Goal: Navigation & Orientation: Find specific page/section

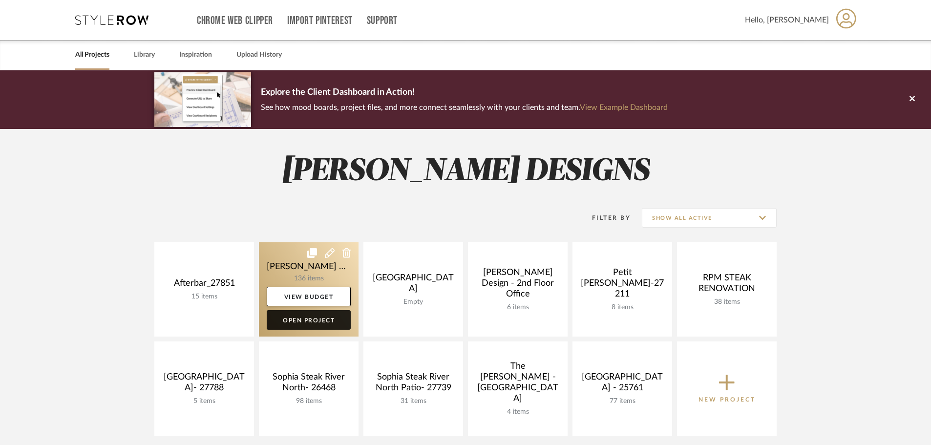
click at [301, 317] on link "Open Project" at bounding box center [309, 320] width 84 height 20
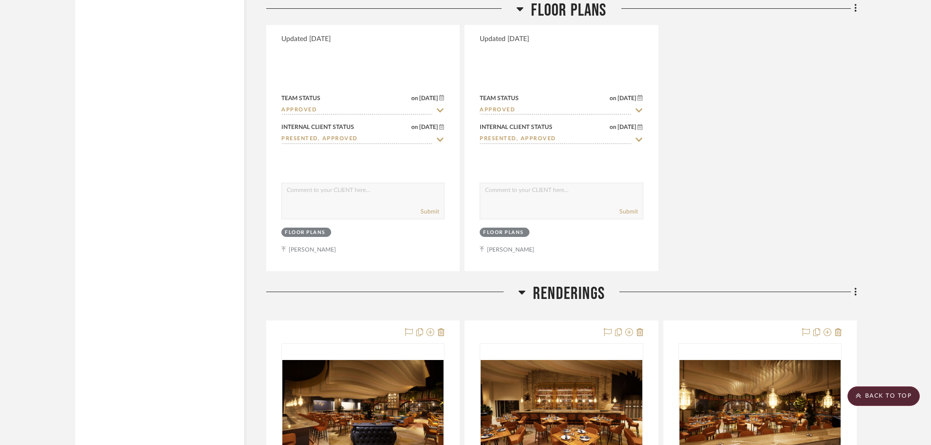
scroll to position [4443, 0]
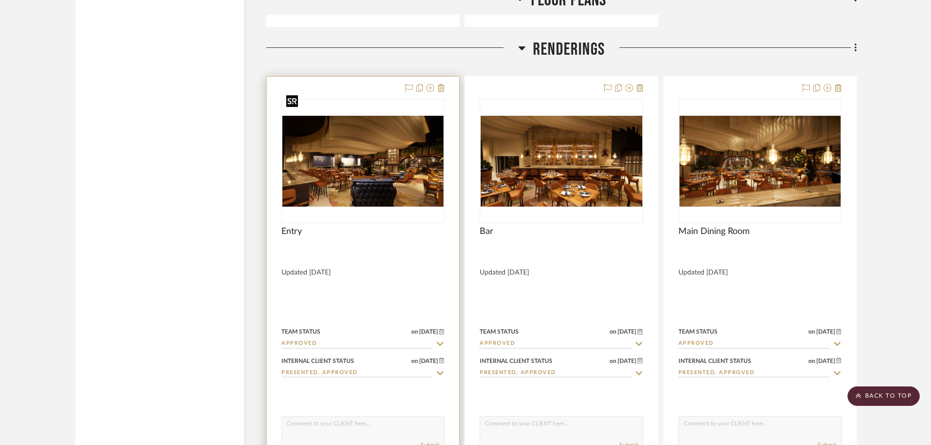
click at [349, 145] on img "0" at bounding box center [362, 161] width 161 height 91
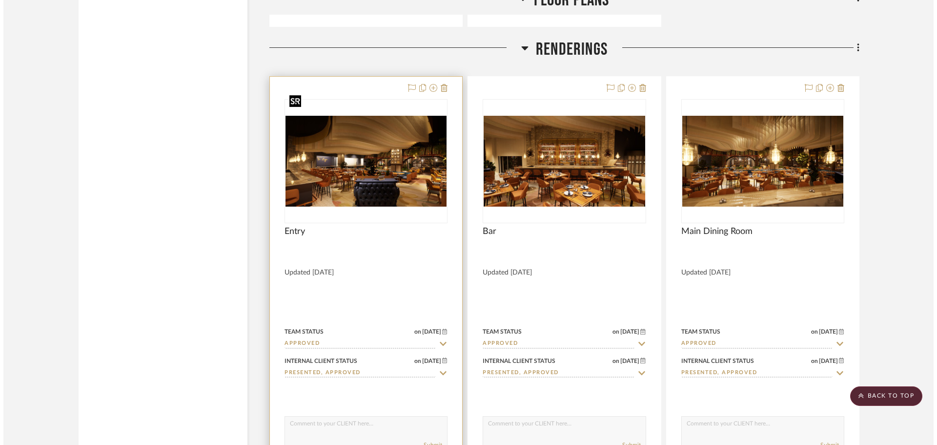
scroll to position [0, 0]
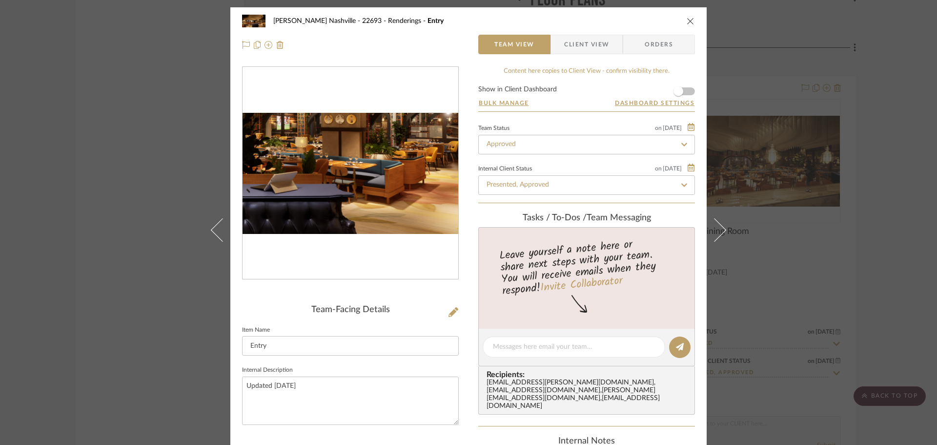
click at [390, 193] on img "0" at bounding box center [351, 174] width 216 height 122
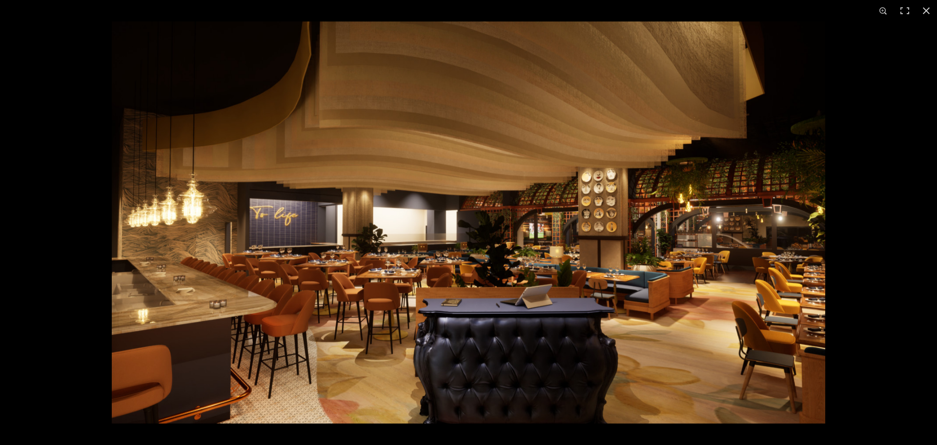
click at [618, 263] on img at bounding box center [469, 222] width 714 height 402
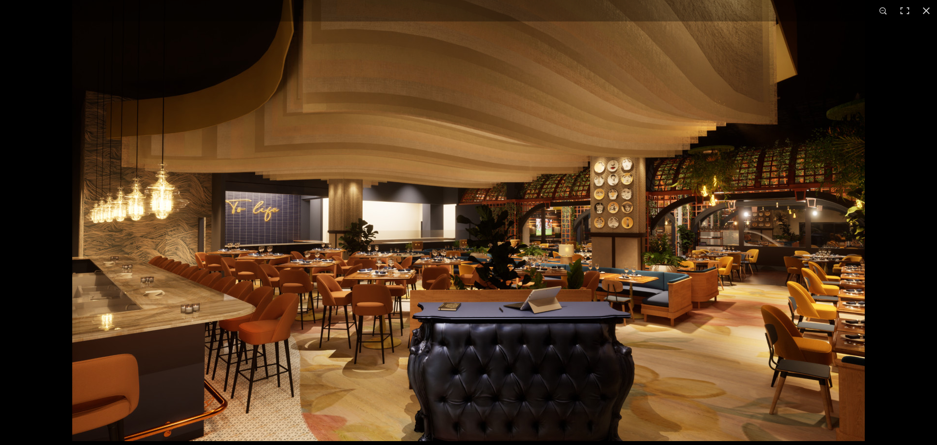
click at [666, 279] on img at bounding box center [468, 218] width 793 height 446
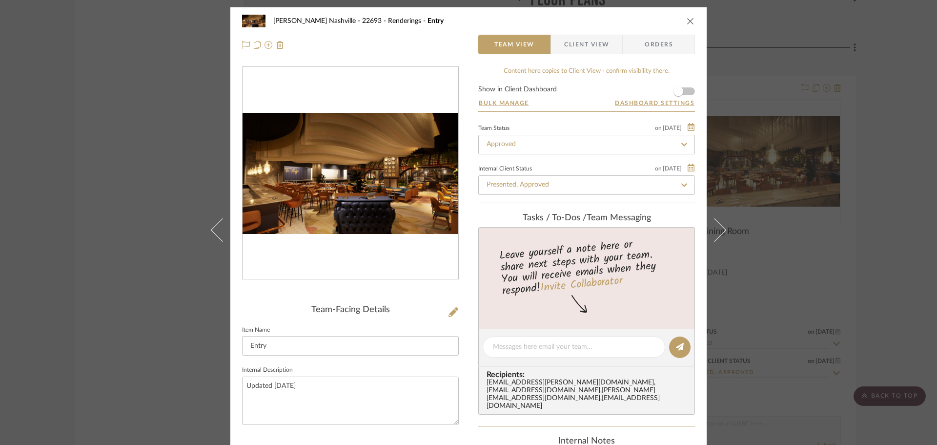
click at [332, 185] on img "0" at bounding box center [351, 174] width 216 height 122
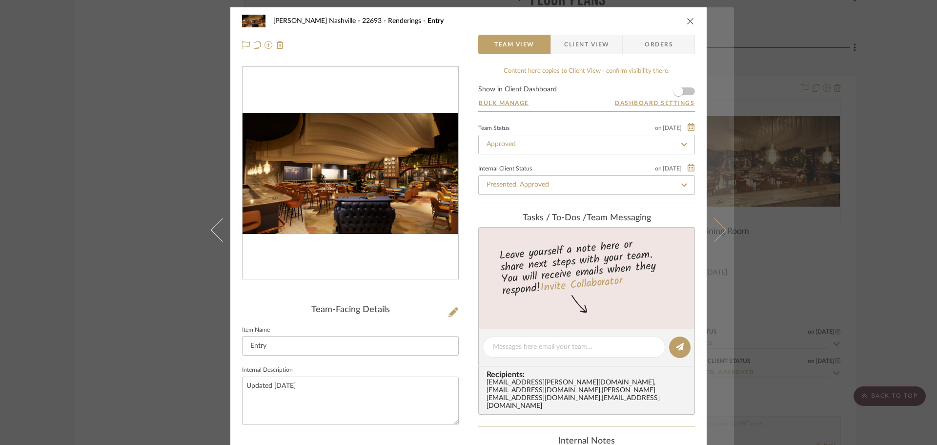
click at [724, 227] on button at bounding box center [720, 229] width 27 height 445
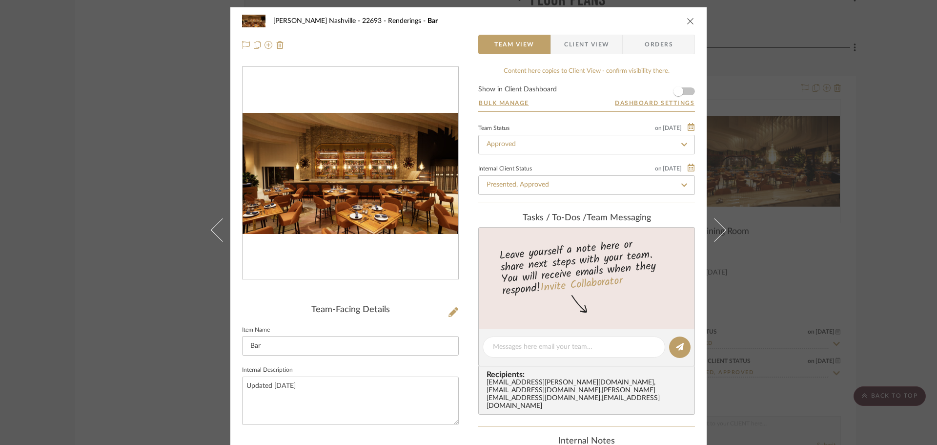
drag, startPoint x: 65, startPoint y: 160, endPoint x: 77, endPoint y: 167, distance: 13.8
click at [65, 160] on div "[PERSON_NAME] Nashville - 22693 Renderings Bar Team View Client View Orders Tea…" at bounding box center [468, 222] width 937 height 445
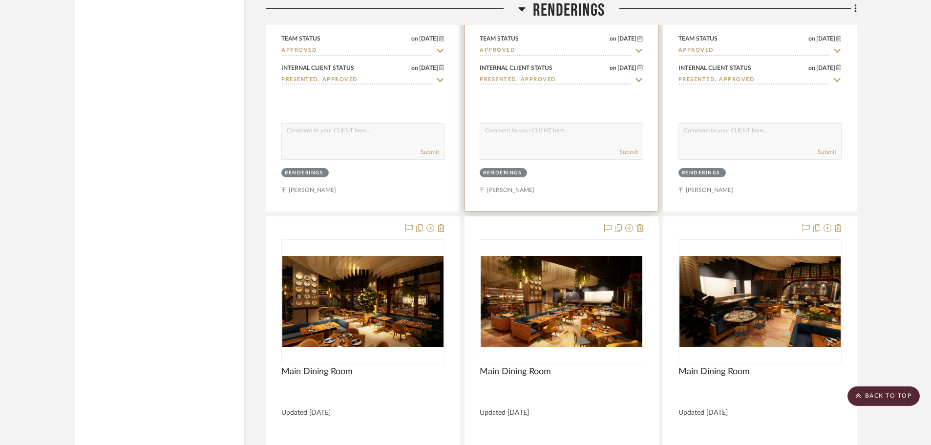
scroll to position [4785, 0]
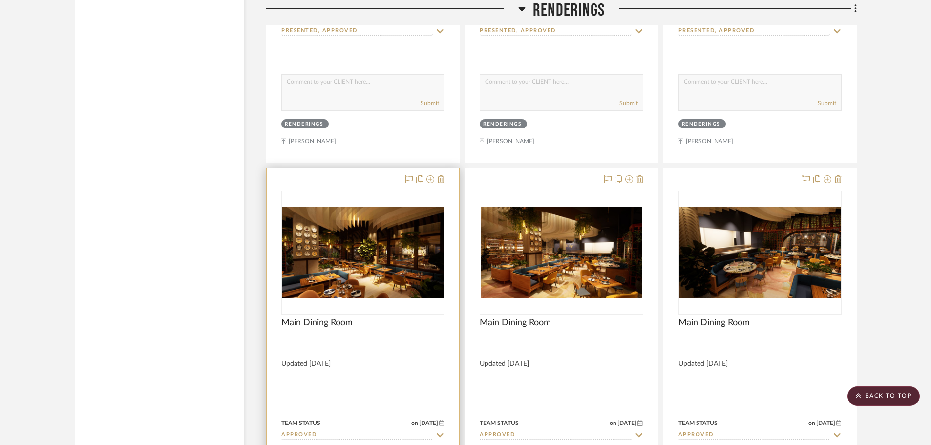
click at [0, 0] on img at bounding box center [0, 0] width 0 height 0
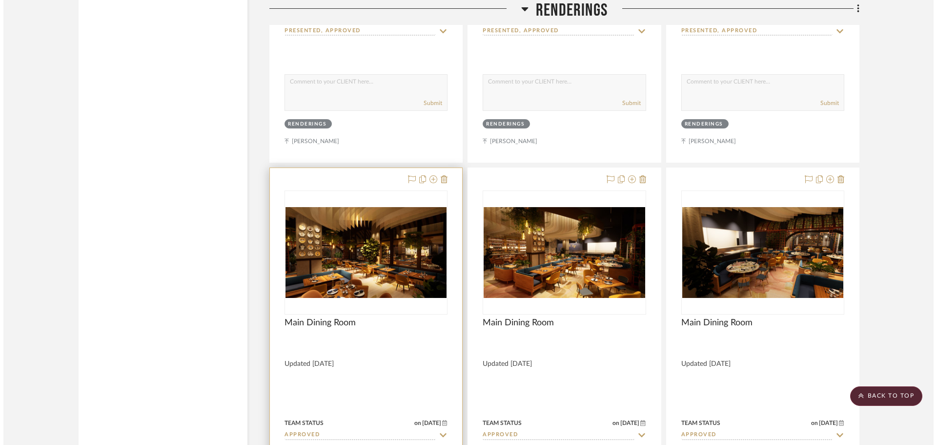
scroll to position [0, 0]
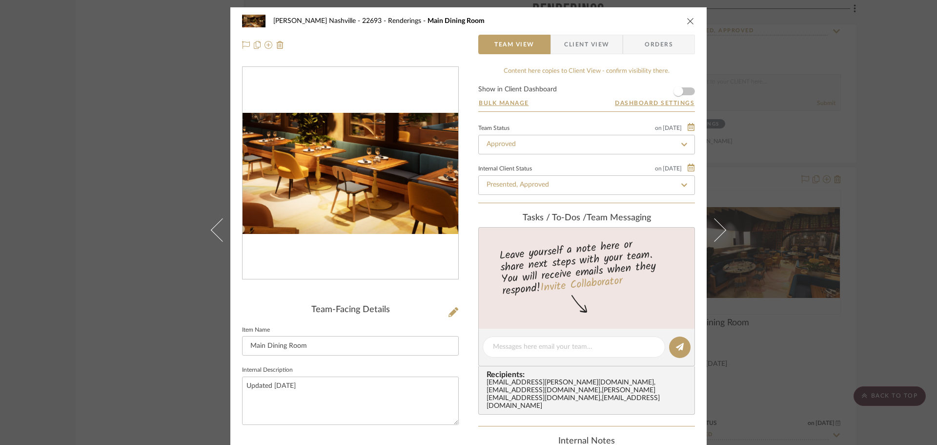
click at [368, 200] on img "0" at bounding box center [351, 174] width 216 height 122
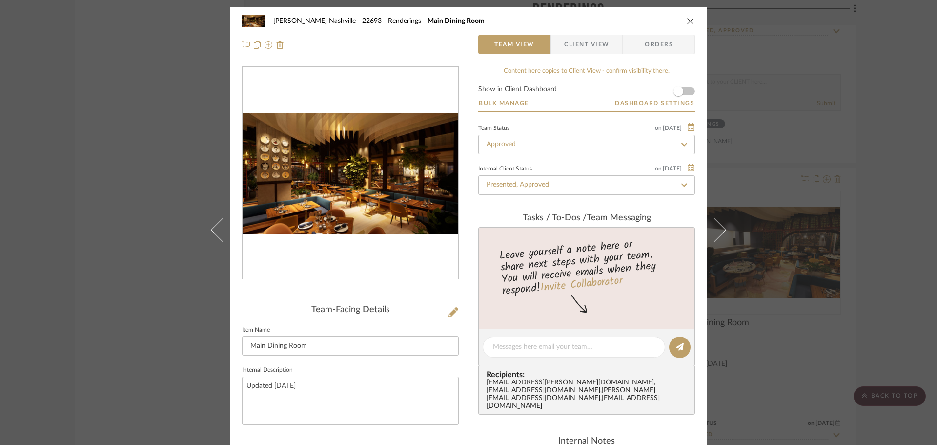
click at [348, 206] on img "0" at bounding box center [351, 174] width 216 height 122
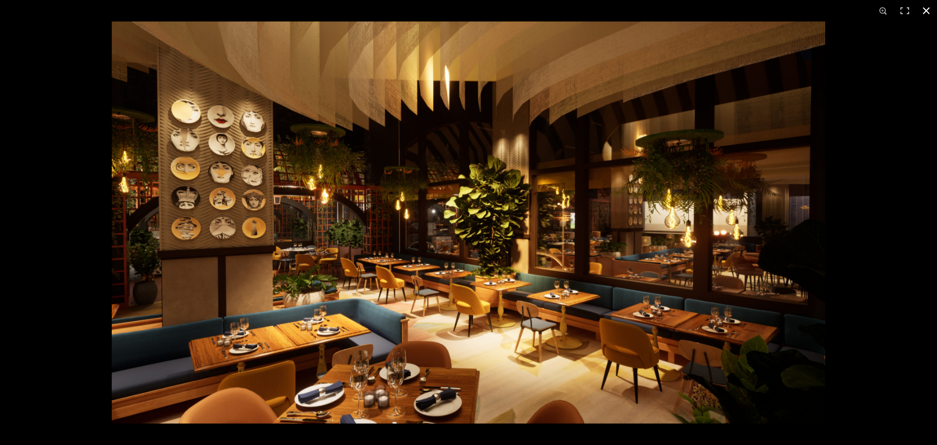
click at [868, 151] on div at bounding box center [580, 243] width 937 height 445
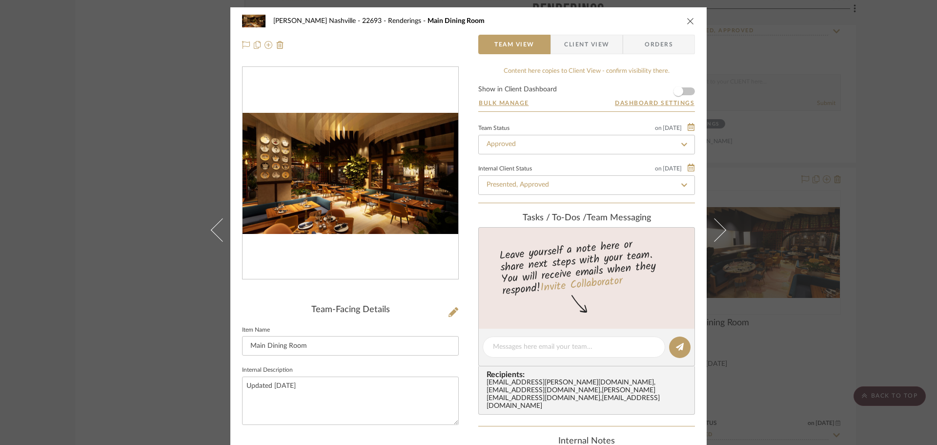
click at [368, 194] on img "0" at bounding box center [351, 174] width 216 height 122
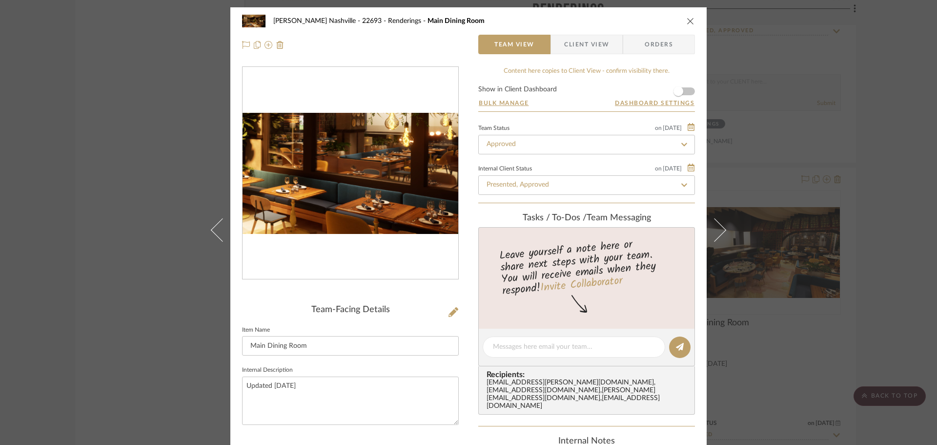
click at [395, 190] on img "0" at bounding box center [351, 174] width 216 height 122
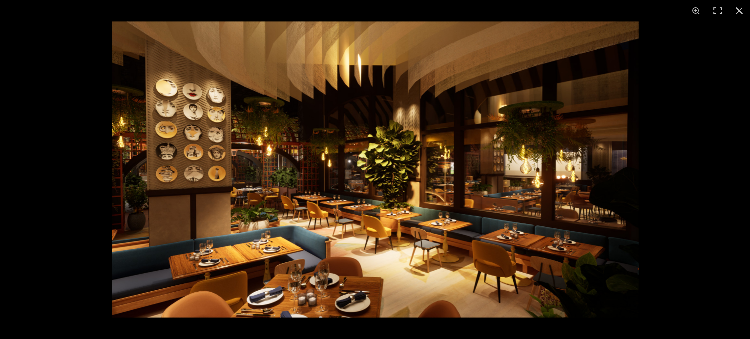
click at [285, 182] on img at bounding box center [375, 169] width 527 height 296
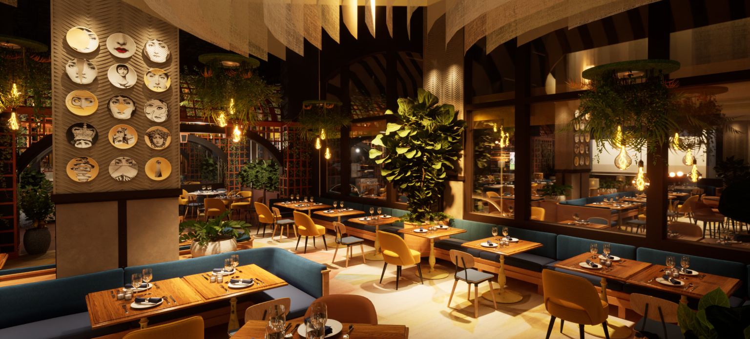
click at [314, 190] on img at bounding box center [396, 163] width 793 height 446
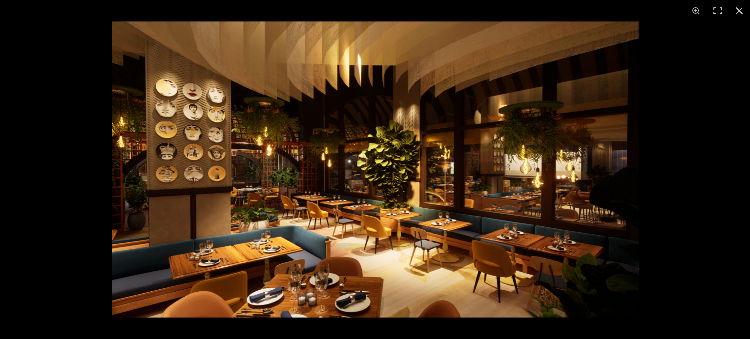
click at [281, 200] on img at bounding box center [375, 169] width 527 height 296
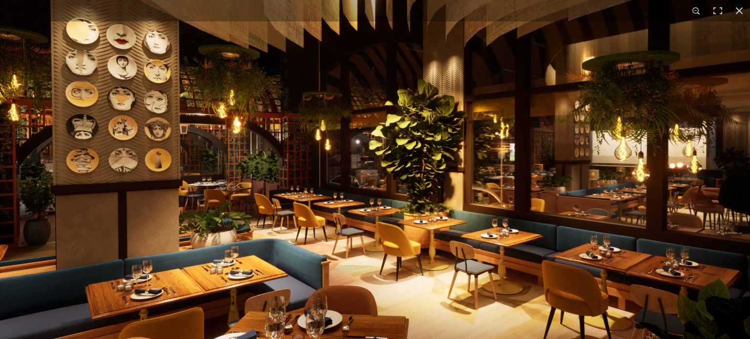
click at [319, 193] on img at bounding box center [396, 154] width 793 height 446
